Goal: Task Accomplishment & Management: Manage account settings

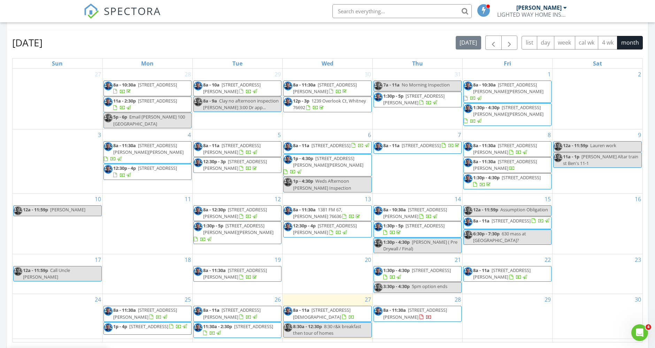
scroll to position [348, 0]
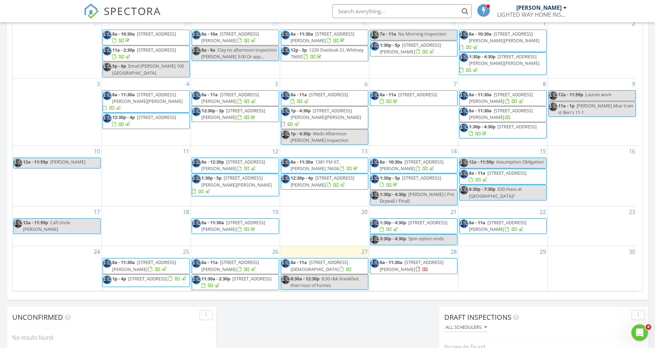
click at [325, 260] on span "1824 Dartmouth Ln, Corsicana 75110" at bounding box center [321, 265] width 61 height 13
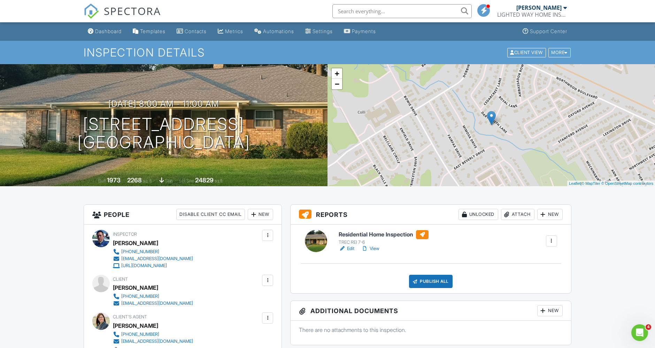
click at [352, 247] on link "Edit" at bounding box center [347, 248] width 16 height 7
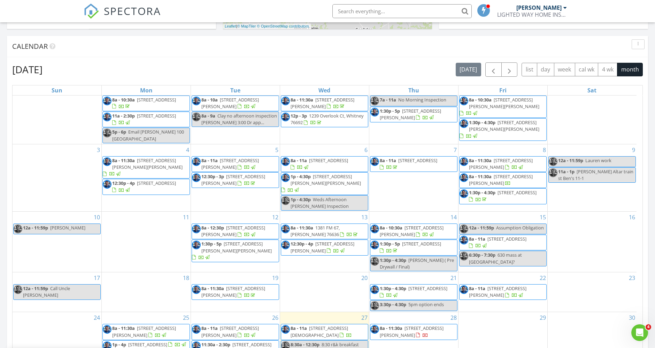
scroll to position [18, 0]
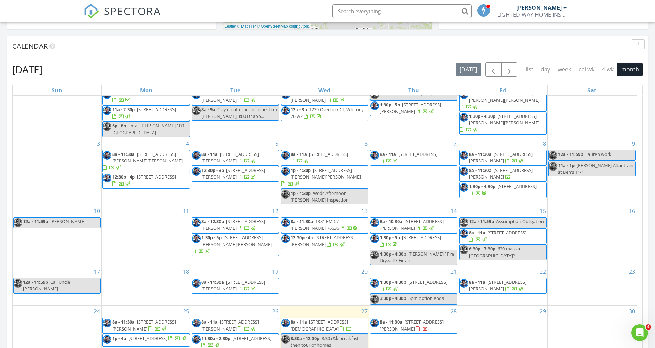
click at [312, 318] on span "[STREET_ADDRESS][DEMOGRAPHIC_DATA]" at bounding box center [319, 324] width 57 height 13
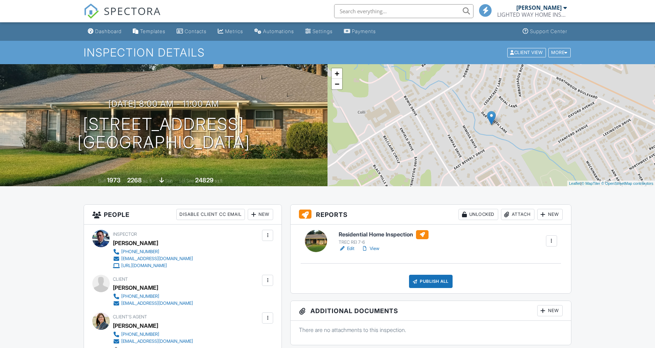
click at [346, 251] on link "Edit" at bounding box center [347, 248] width 16 height 7
